Goal: Transaction & Acquisition: Purchase product/service

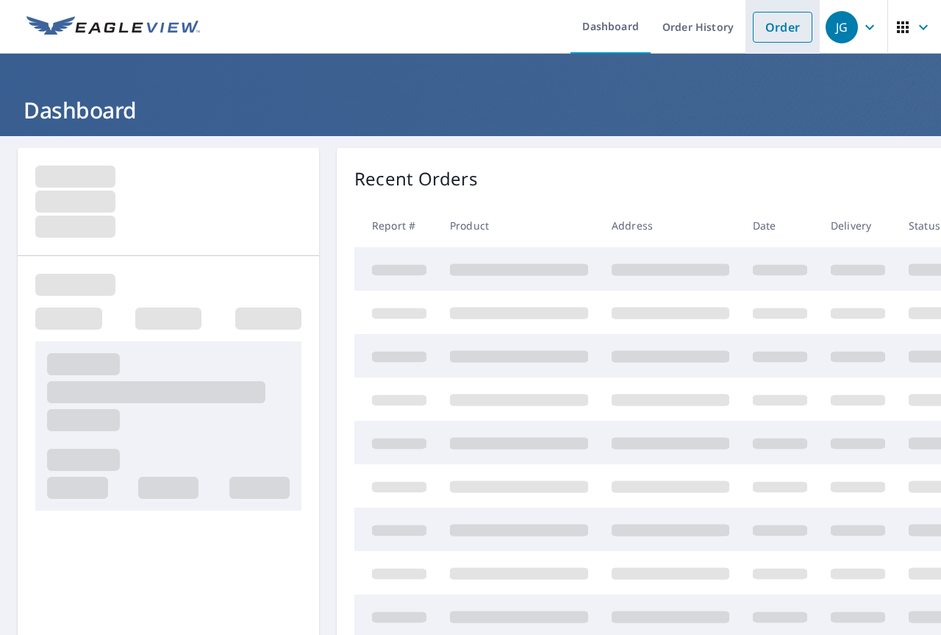
click at [767, 31] on link "Order" at bounding box center [783, 27] width 60 height 31
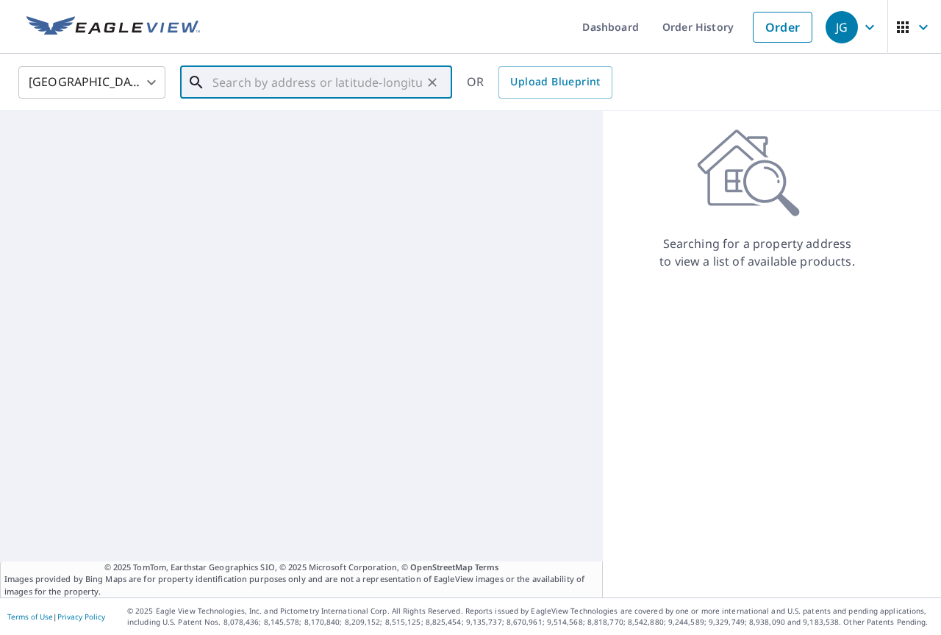
paste input "[PHONE_NUMBER]"
type input "[PHONE_NUMBER]"
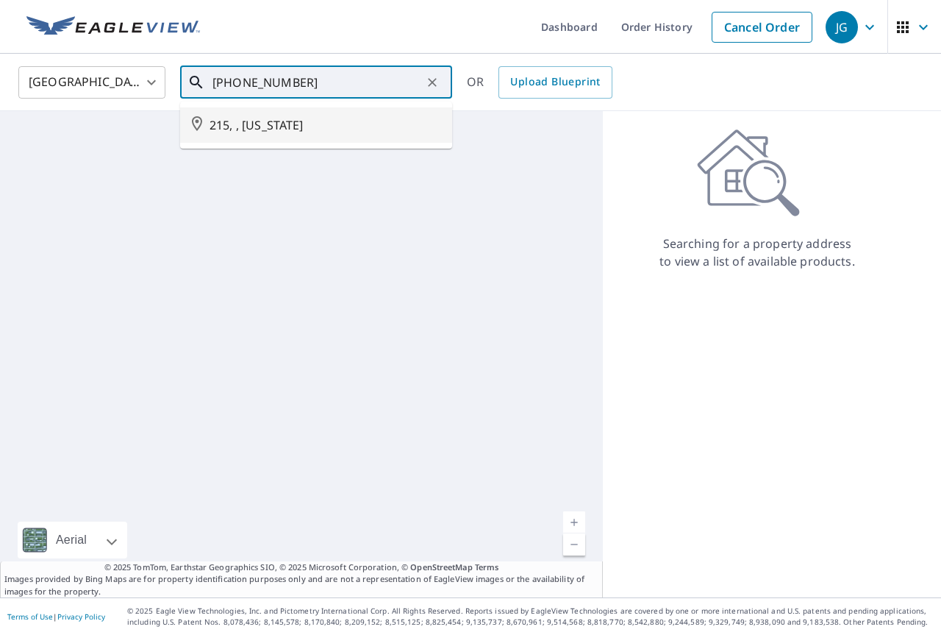
drag, startPoint x: 315, startPoint y: 72, endPoint x: 21, endPoint y: 72, distance: 294.1
click at [23, 71] on div "[GEOGRAPHIC_DATA] [GEOGRAPHIC_DATA] ​ [PHONE_NUMBER] ​ 215, , [US_STATE] [GEOGR…" at bounding box center [465, 82] width 916 height 35
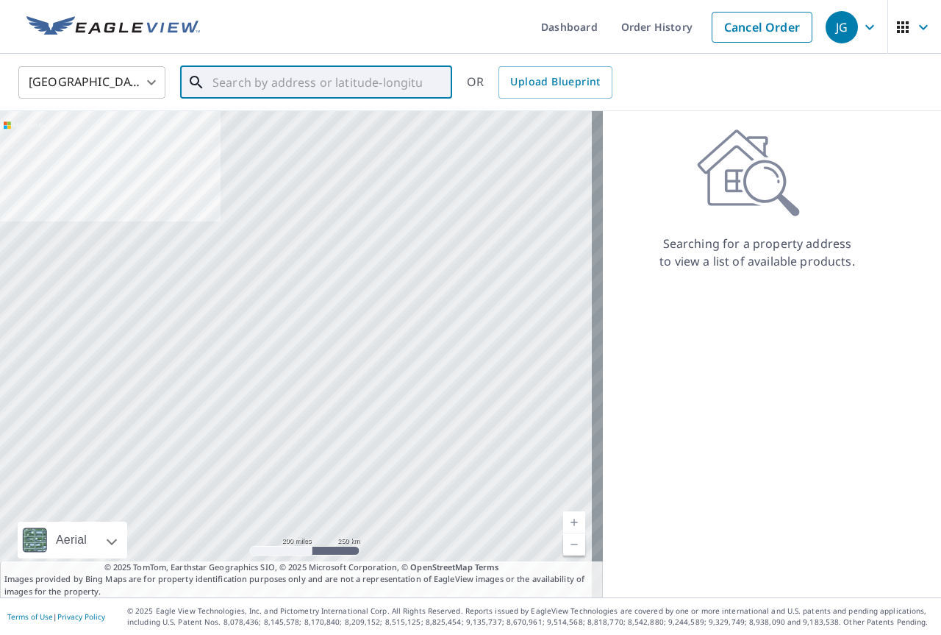
paste input "[STREET_ADDRESS][PERSON_NAME]"
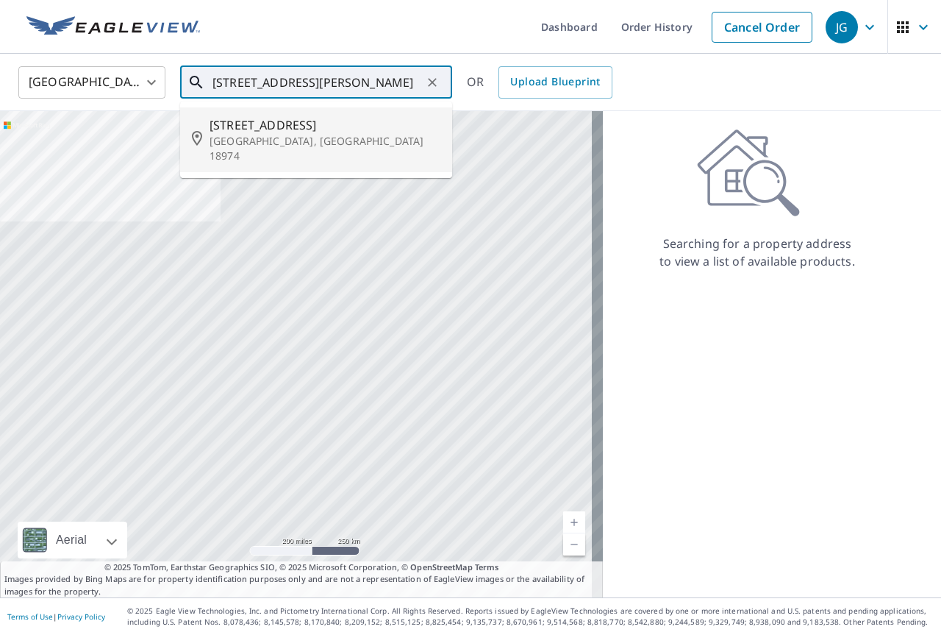
click at [340, 123] on span "[STREET_ADDRESS]" at bounding box center [325, 125] width 231 height 18
type input "[STREET_ADDRESS]"
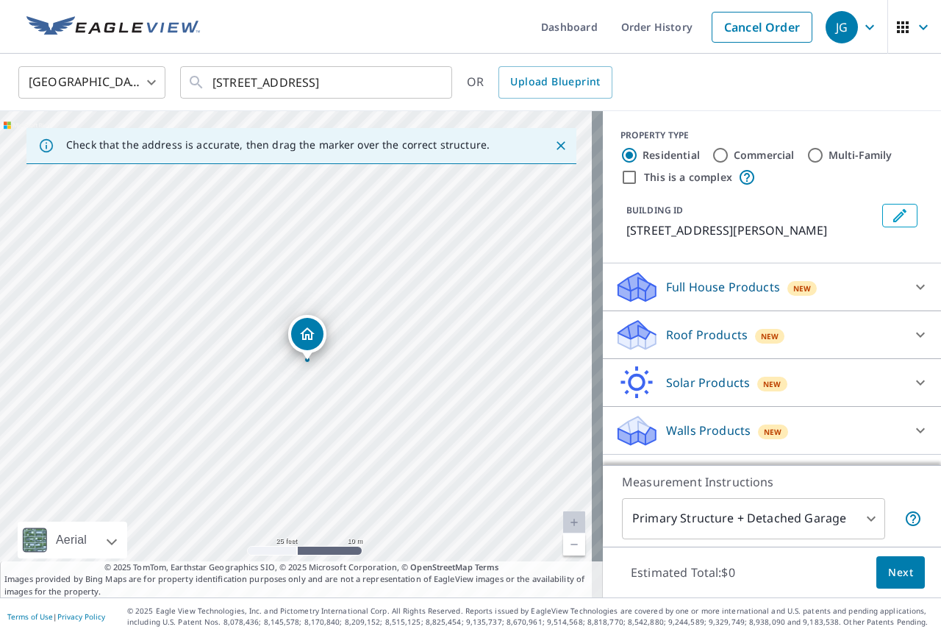
drag, startPoint x: 290, startPoint y: 321, endPoint x: 301, endPoint y: 329, distance: 13.7
click at [340, 276] on div "[STREET_ADDRESS][PERSON_NAME]" at bounding box center [301, 354] width 603 height 486
drag, startPoint x: 359, startPoint y: 246, endPoint x: 419, endPoint y: 333, distance: 106.3
click at [419, 333] on div "[STREET_ADDRESS][PERSON_NAME]" at bounding box center [301, 354] width 603 height 486
click at [912, 331] on icon at bounding box center [921, 335] width 18 height 18
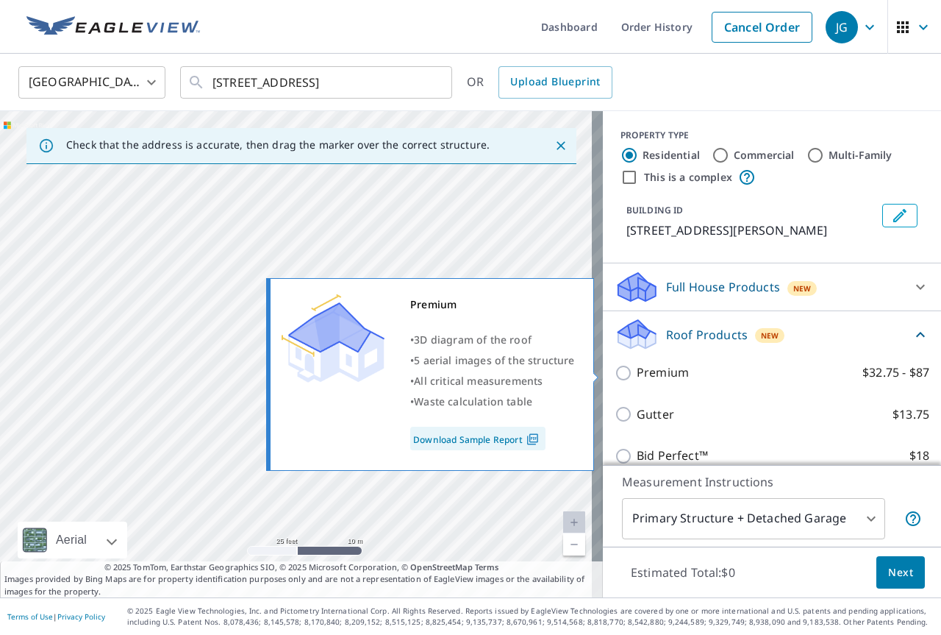
click at [679, 376] on label "Premium $32.75 - $87" at bounding box center [783, 372] width 293 height 18
click at [637, 376] on input "Premium $32.75 - $87" at bounding box center [626, 373] width 22 height 18
checkbox input "true"
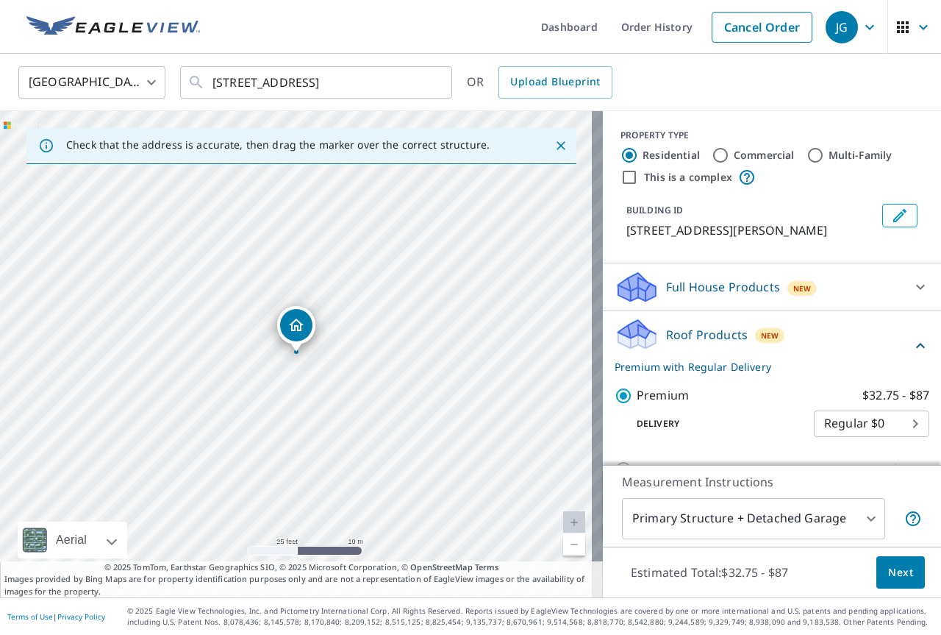
drag, startPoint x: 918, startPoint y: 294, endPoint x: 918, endPoint y: 363, distance: 69.1
click at [918, 363] on div "Full House Products New Full House™ $105 Roof Products New Premium with Regular…" at bounding box center [772, 448] width 338 height 371
click at [851, 523] on body "JG JG Dashboard Order History Cancel Order JG [GEOGRAPHIC_DATA] [GEOGRAPHIC_DAT…" at bounding box center [470, 317] width 941 height 635
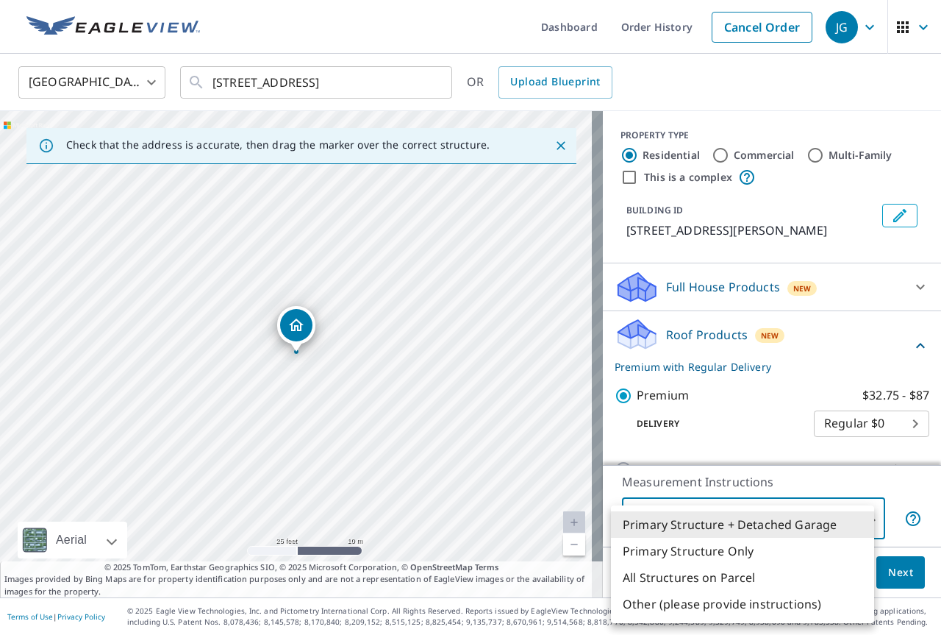
click at [732, 542] on li "Primary Structure Only" at bounding box center [742, 550] width 263 height 26
type input "2"
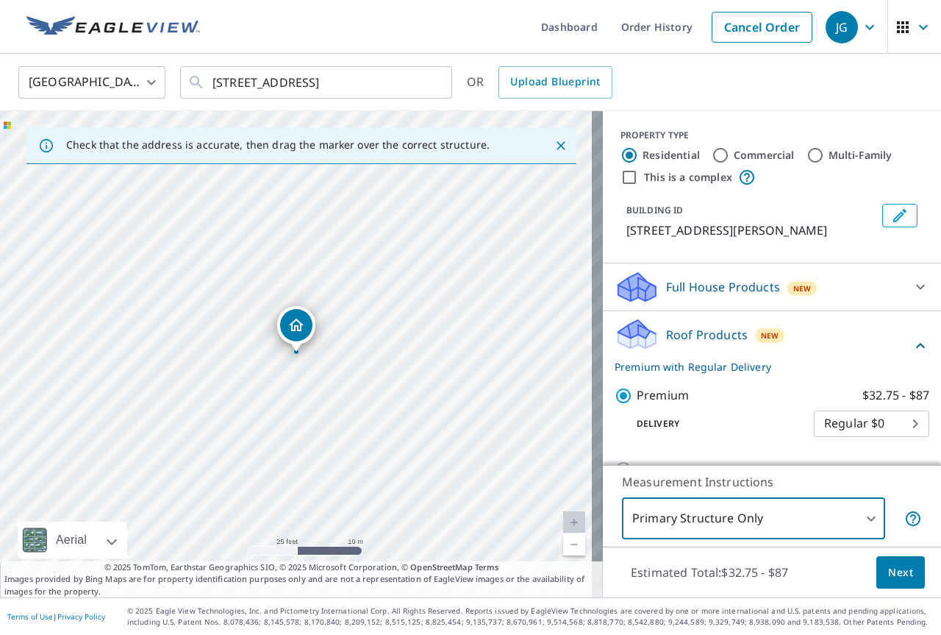
click at [888, 572] on span "Next" at bounding box center [900, 572] width 25 height 18
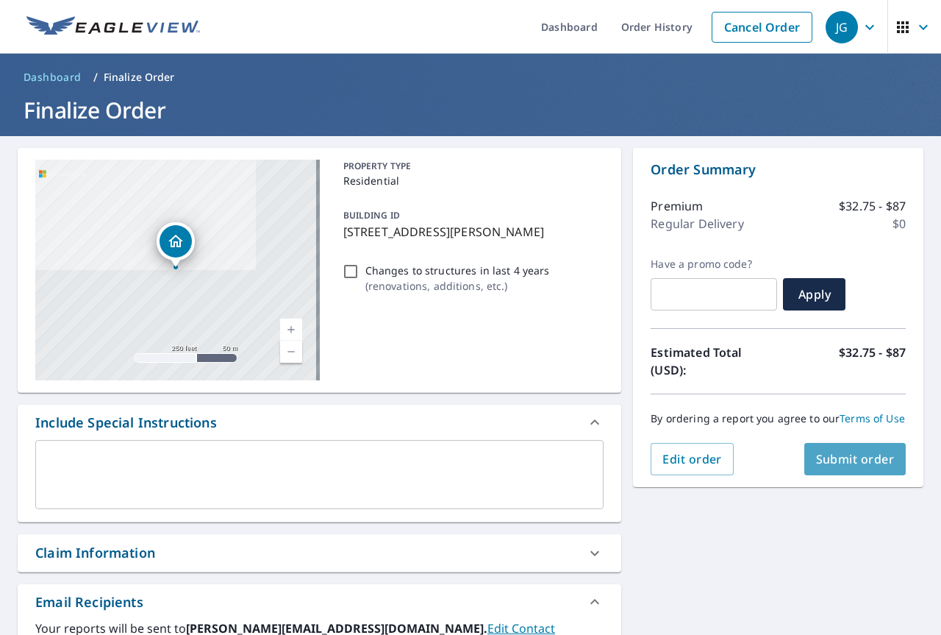
click at [850, 467] on span "Submit order" at bounding box center [855, 459] width 79 height 16
checkbox input "true"
